Goal: Task Accomplishment & Management: Manage account settings

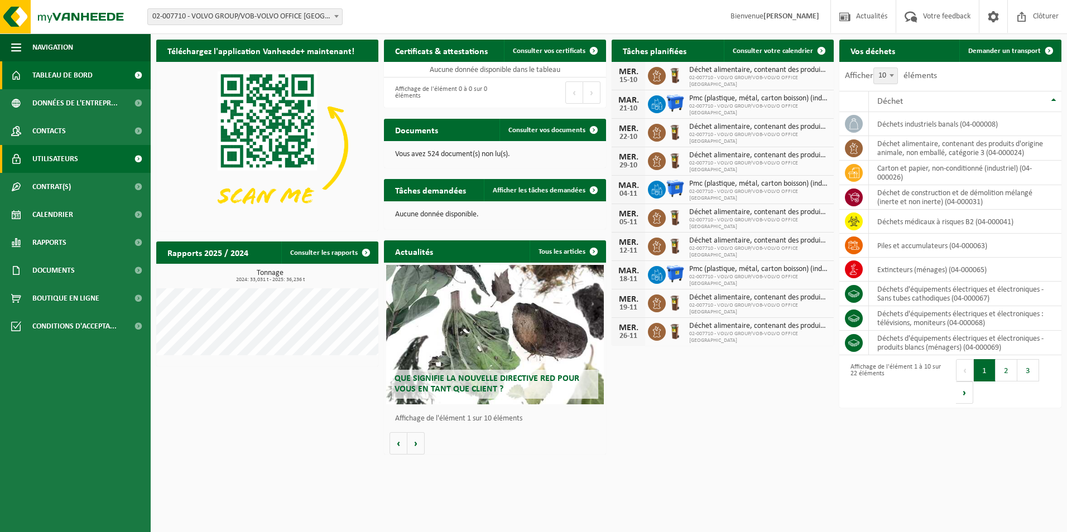
click at [62, 156] on span "Utilisateurs" at bounding box center [55, 159] width 46 height 28
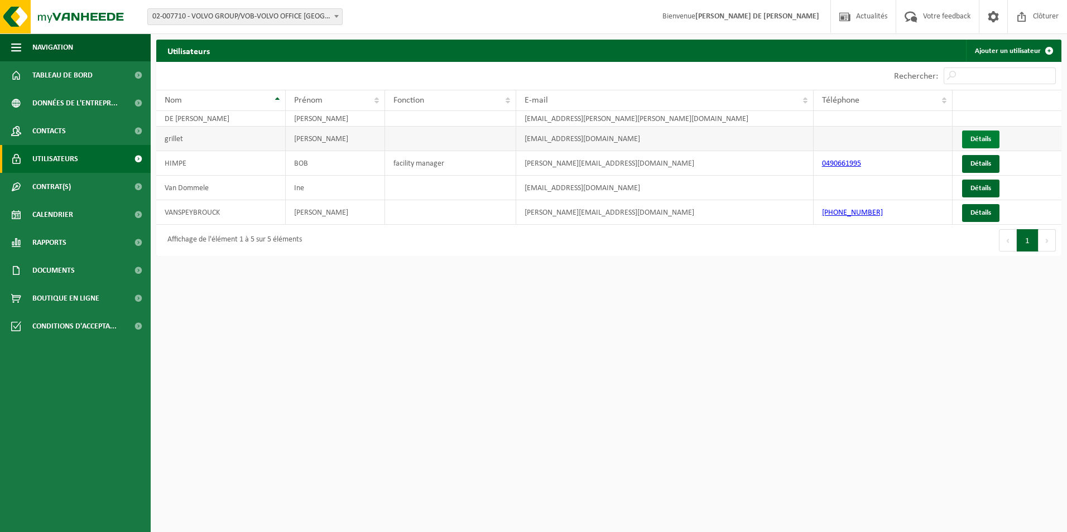
click at [984, 142] on link "Détails" at bounding box center [980, 140] width 37 height 18
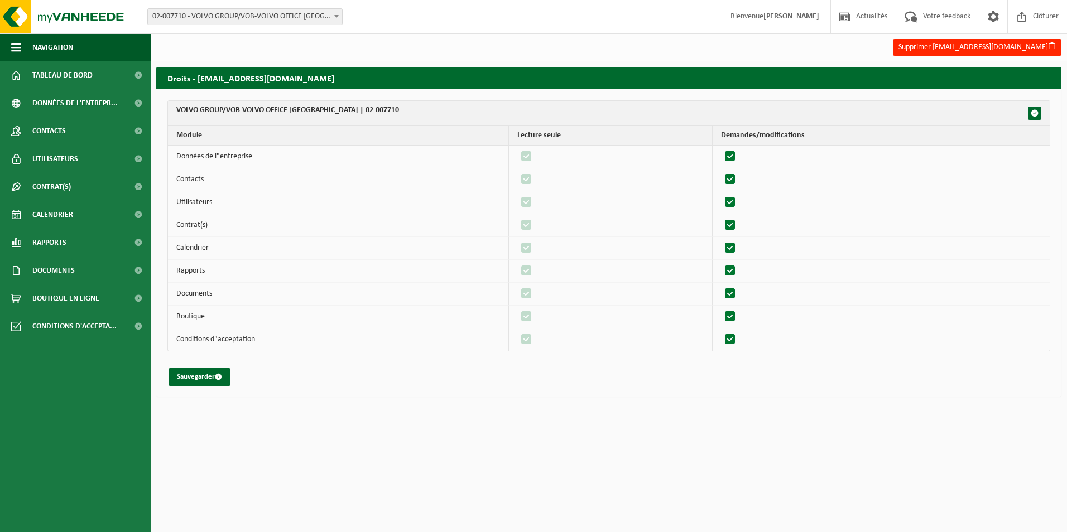
click at [532, 342] on label"] at bounding box center [527, 340] width 16 height 17
click at [732, 338] on label"] at bounding box center [731, 340] width 16 height 17
click at [721, 332] on input "checkbox" at bounding box center [721, 331] width 1 height 1
checkbox input "false"
click at [732, 319] on label"] at bounding box center [731, 317] width 16 height 17
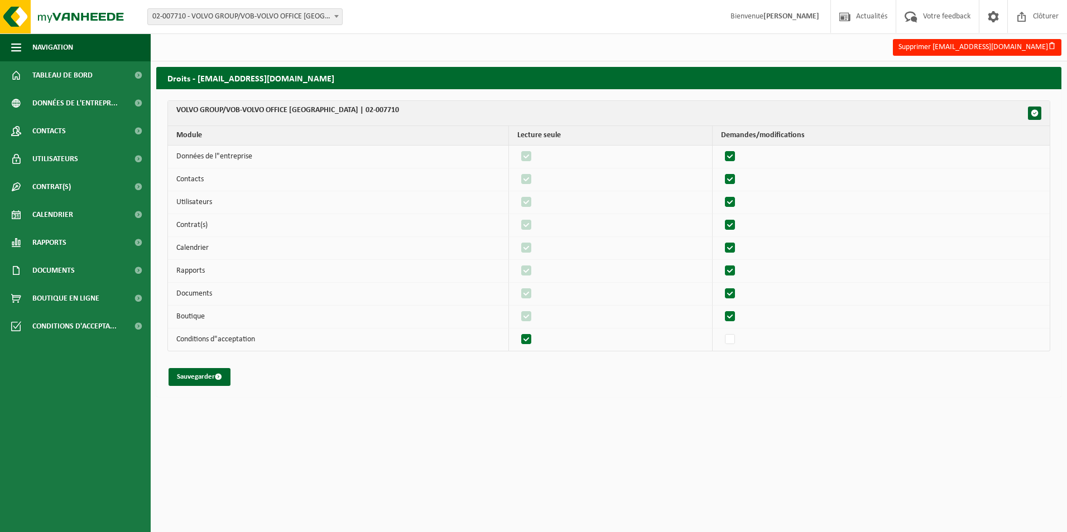
click at [721, 309] on input "checkbox" at bounding box center [721, 308] width 1 height 1
checkbox input "false"
click at [737, 297] on label"] at bounding box center [731, 294] width 16 height 17
click at [721, 286] on input "checkbox" at bounding box center [721, 285] width 1 height 1
checkbox input "false"
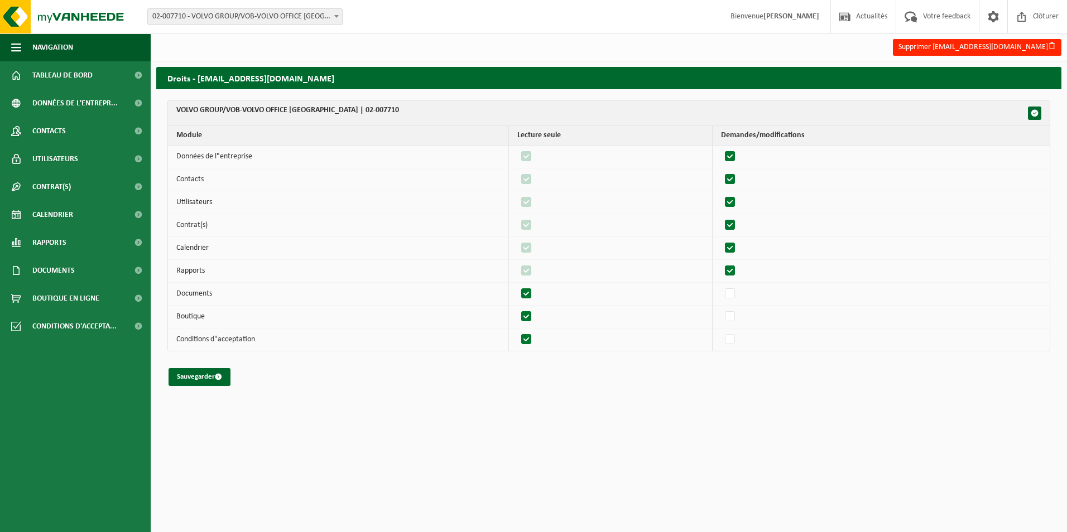
click at [733, 272] on label"] at bounding box center [731, 271] width 16 height 17
click at [721, 263] on input "checkbox" at bounding box center [721, 262] width 1 height 1
checkbox input "false"
click at [733, 244] on label"] at bounding box center [731, 248] width 16 height 17
click at [721, 240] on input "checkbox" at bounding box center [721, 239] width 1 height 1
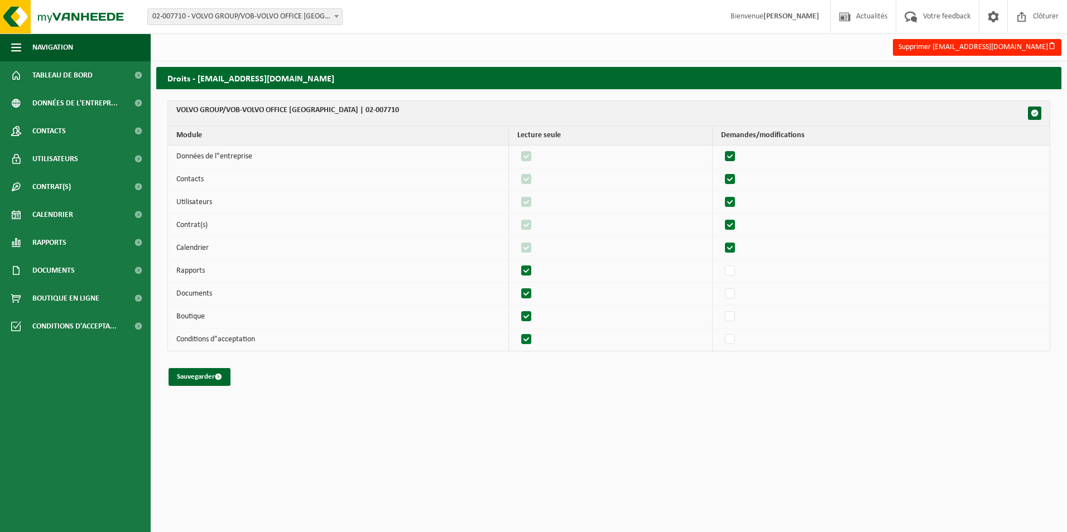
checkbox input "false"
click at [733, 225] on label"] at bounding box center [731, 225] width 16 height 17
click at [721, 217] on input "checkbox" at bounding box center [721, 217] width 1 height 1
checkbox input "false"
click at [734, 196] on label"] at bounding box center [731, 202] width 16 height 17
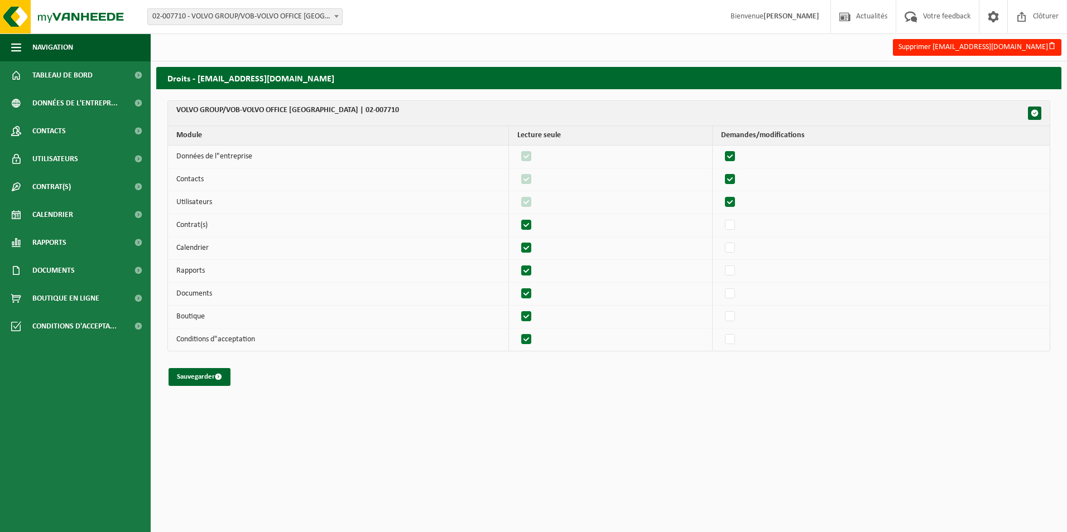
click at [721, 194] on input "checkbox" at bounding box center [721, 194] width 1 height 1
checkbox input "false"
click at [734, 180] on label"] at bounding box center [731, 179] width 16 height 17
click at [721, 171] on input "checkbox" at bounding box center [721, 171] width 1 height 1
checkbox input "false"
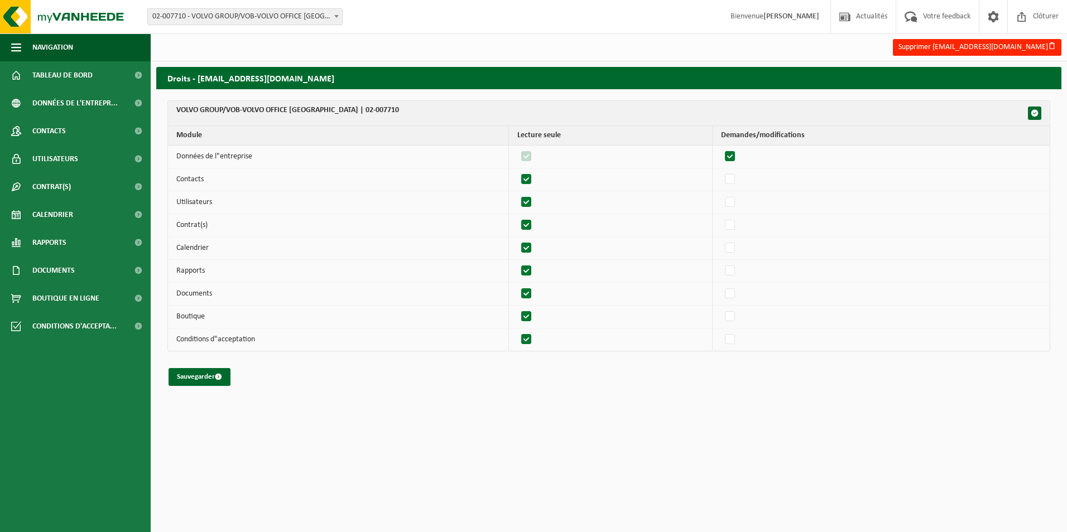
click at [734, 156] on label"] at bounding box center [731, 156] width 16 height 17
click at [721, 148] on input "checkbox" at bounding box center [721, 148] width 1 height 1
checkbox input "false"
click at [649, 383] on div "Sauvegarder" at bounding box center [608, 377] width 883 height 18
click at [187, 376] on button "Sauvegarder" at bounding box center [200, 377] width 62 height 18
